Goal: Entertainment & Leisure: Consume media (video, audio)

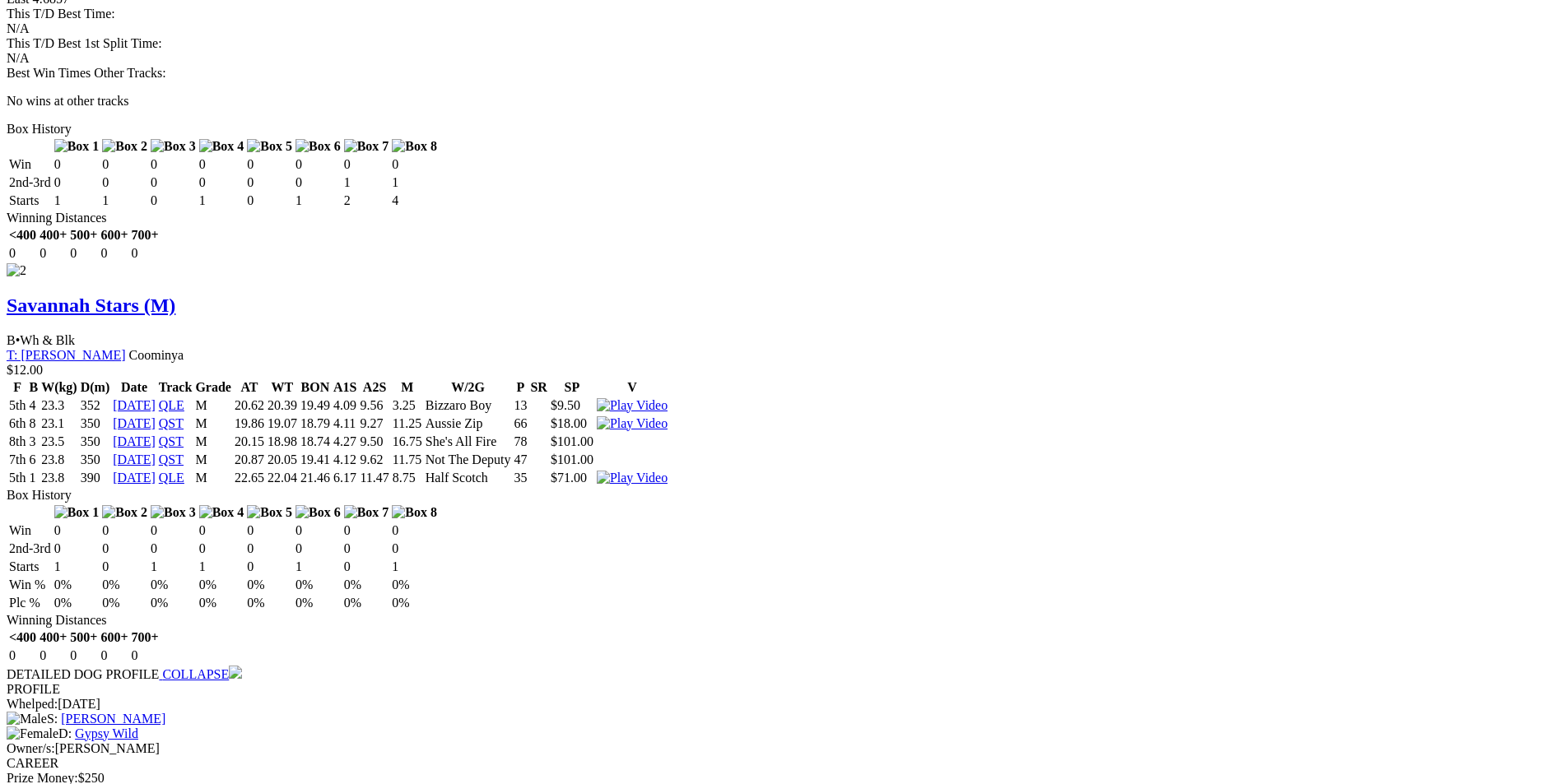
scroll to position [2304, 0]
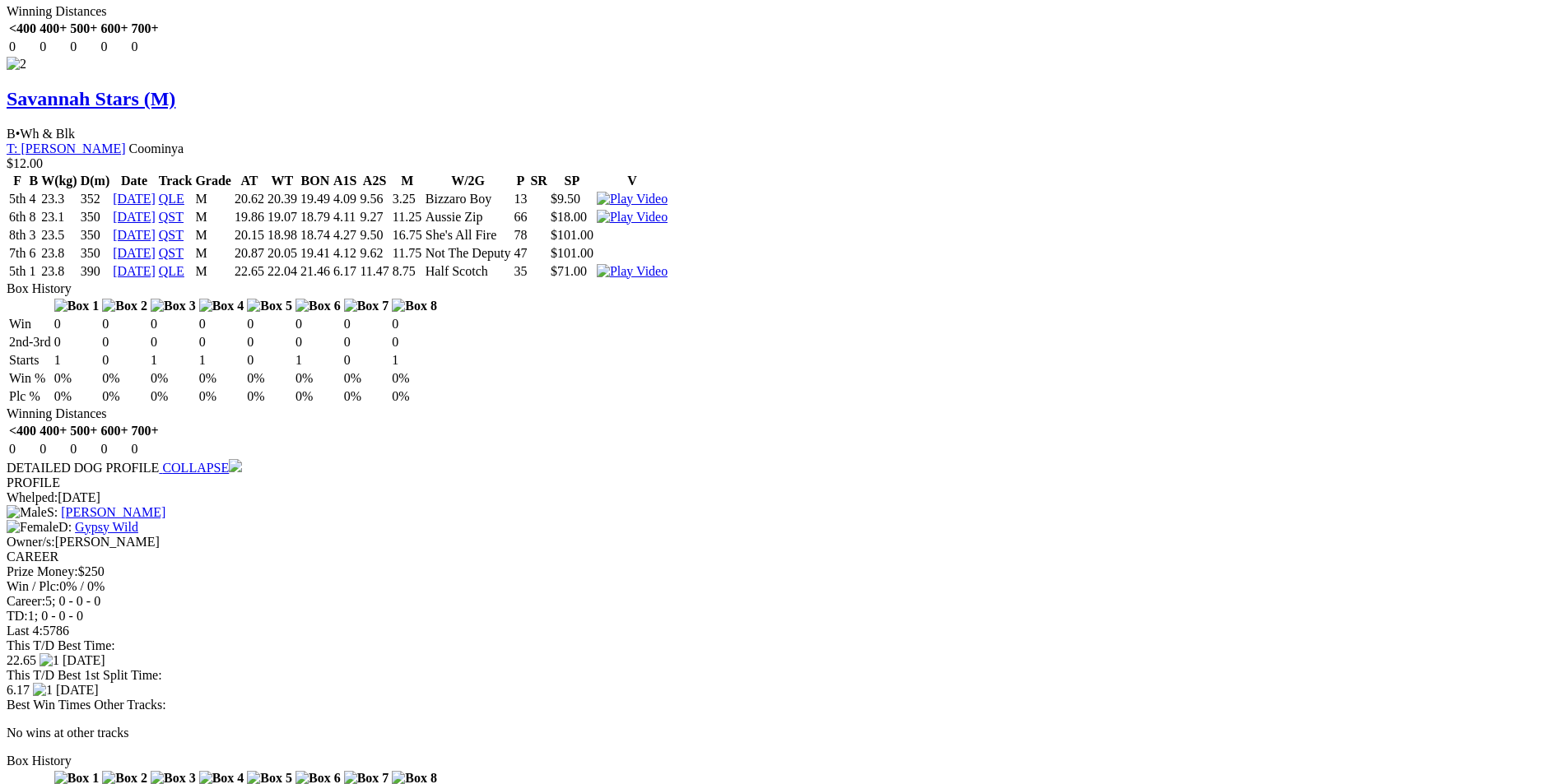
scroll to position [2633, 0]
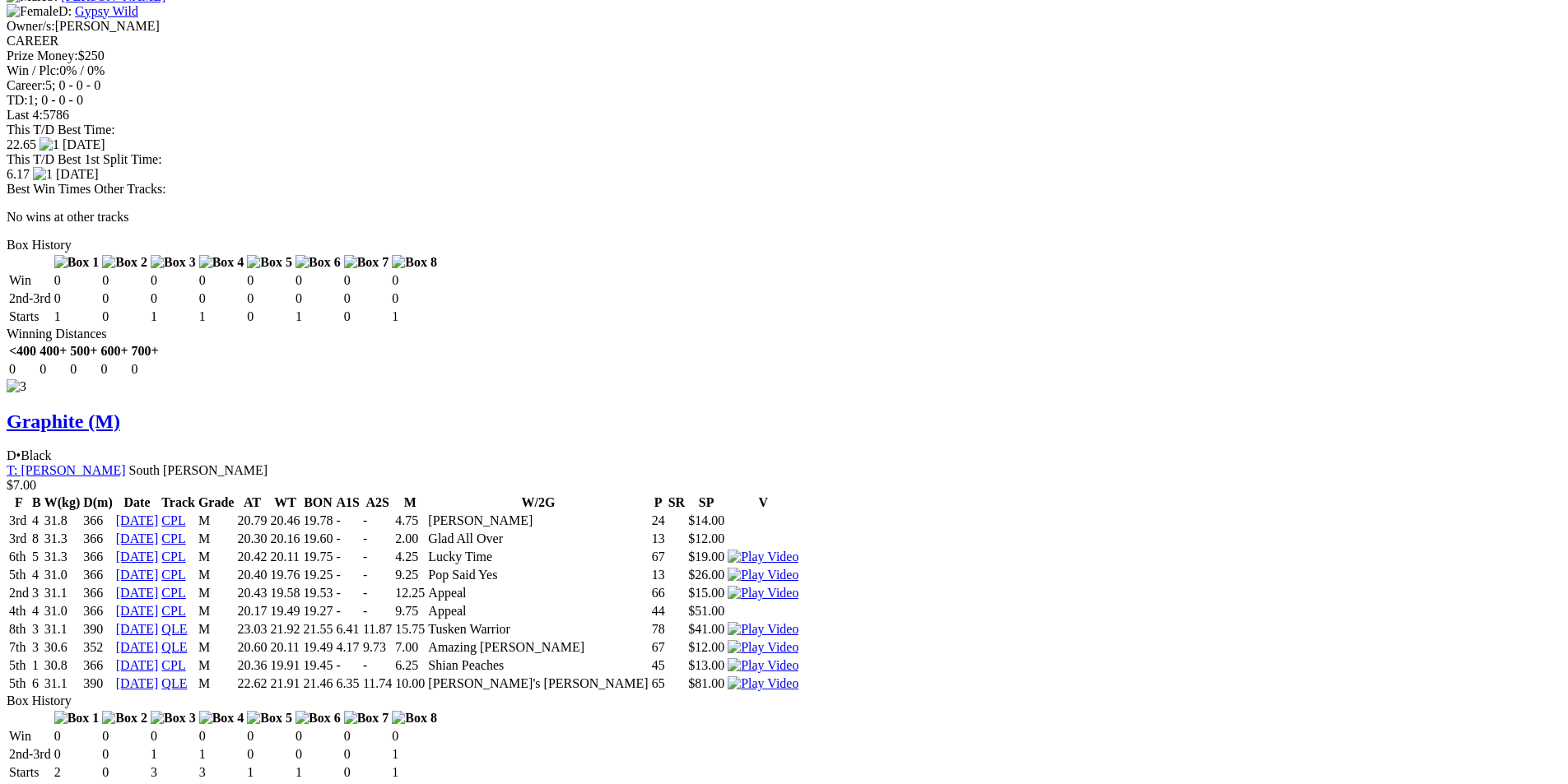
scroll to position [3045, 0]
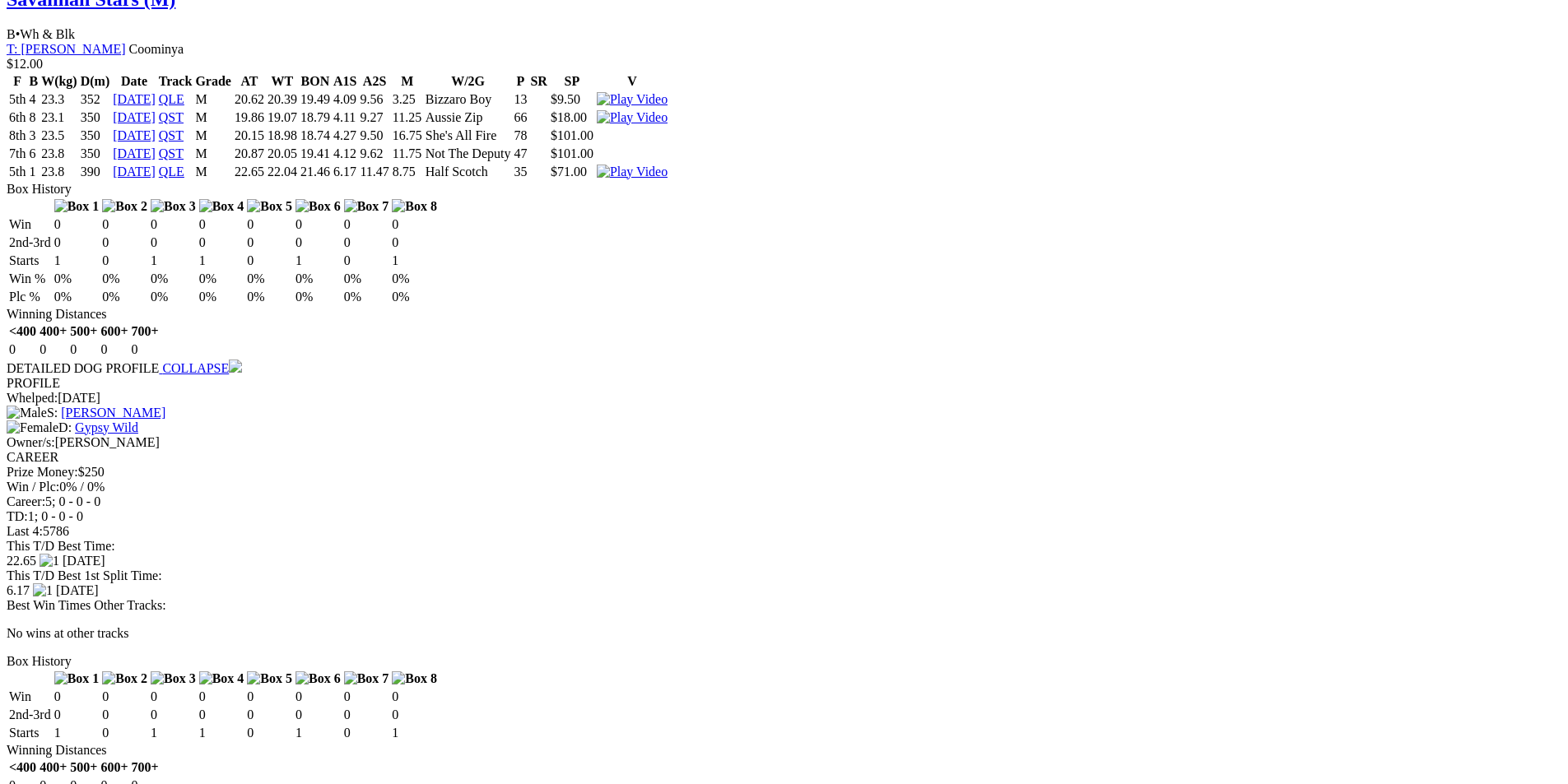
scroll to position [2551, 0]
